Goal: Task Accomplishment & Management: Manage account settings

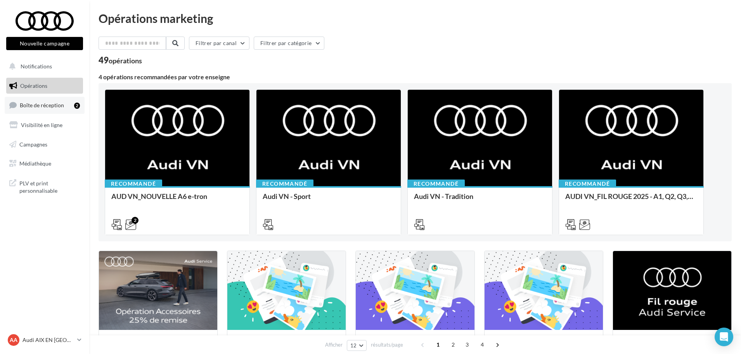
click at [38, 104] on span "Boîte de réception" at bounding box center [42, 105] width 44 height 7
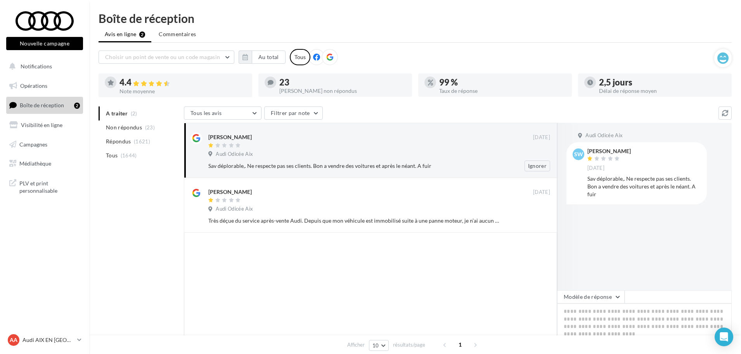
click at [384, 150] on div "[PERSON_NAME] [DATE] Audi Odicée Aix Sav déplorable,. Ne respecte pas ses clien…" at bounding box center [379, 151] width 342 height 39
click at [78, 341] on icon at bounding box center [79, 339] width 4 height 7
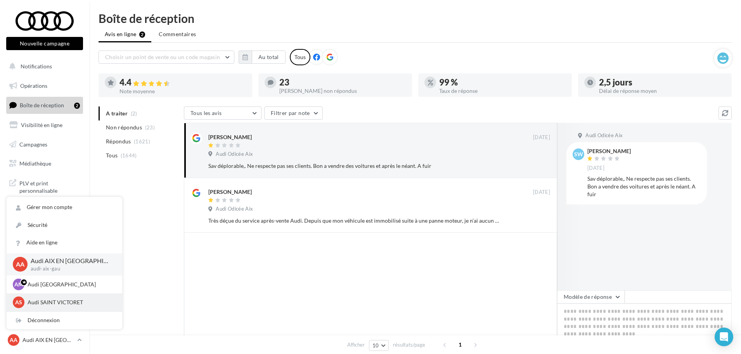
click at [68, 303] on p "Audi SAINT VICTORET" at bounding box center [70, 302] width 85 height 8
